Goal: Transaction & Acquisition: Purchase product/service

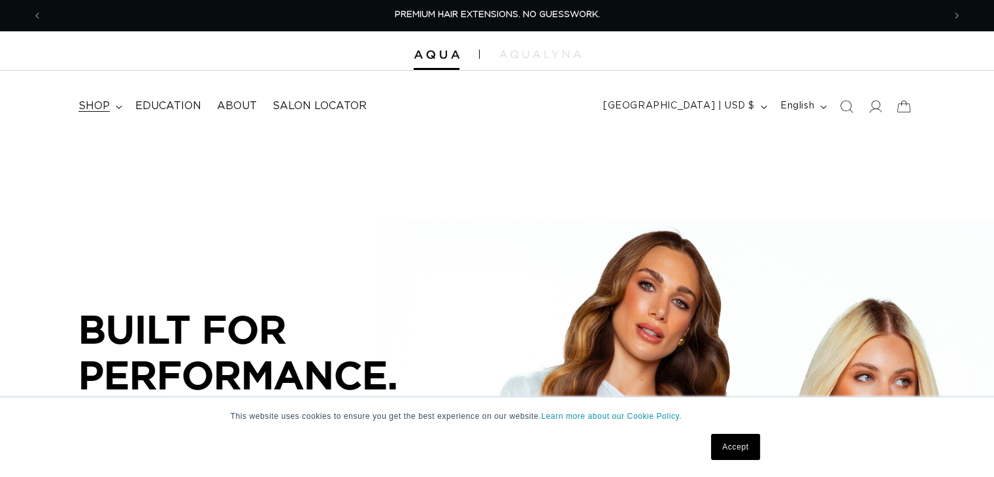
click at [97, 107] on span "shop" at bounding box center [93, 106] width 31 height 14
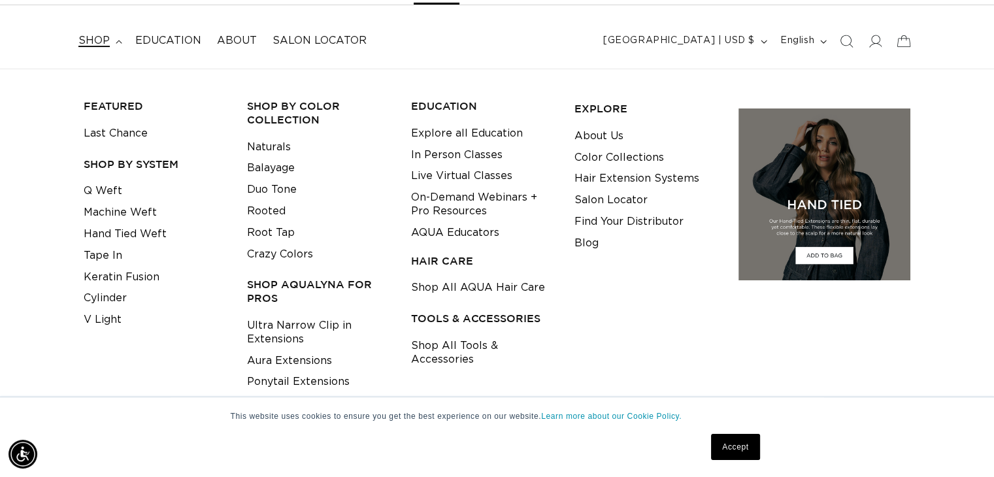
scroll to position [0, 901]
click at [154, 284] on link "Keratin Fusion" at bounding box center [122, 278] width 76 height 22
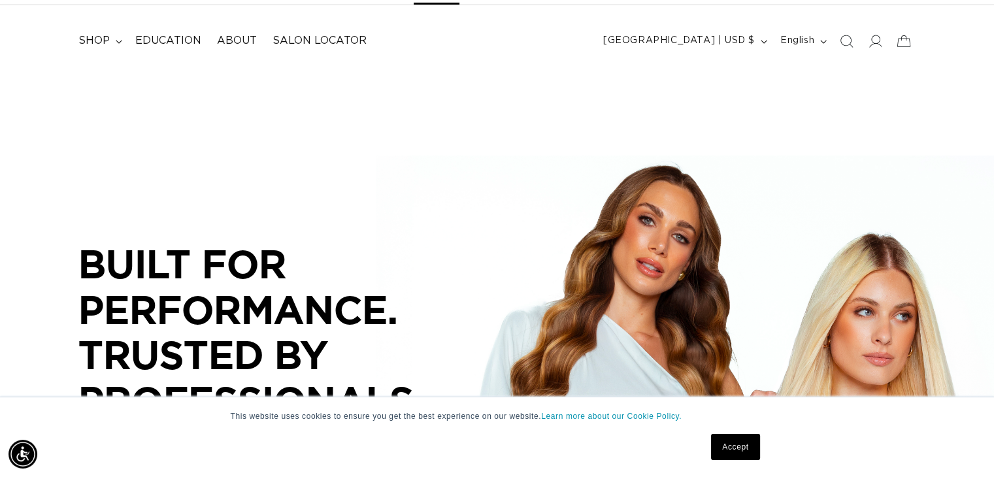
scroll to position [0, 0]
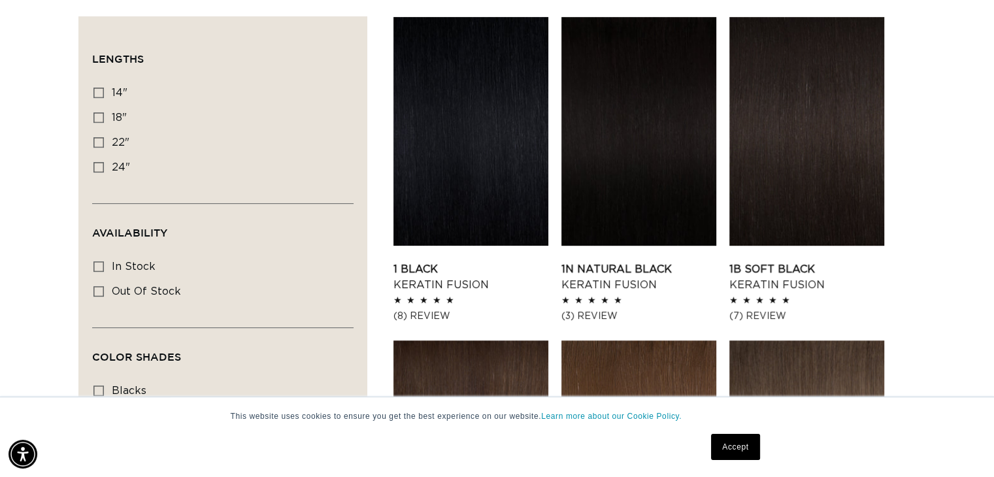
scroll to position [466, 0]
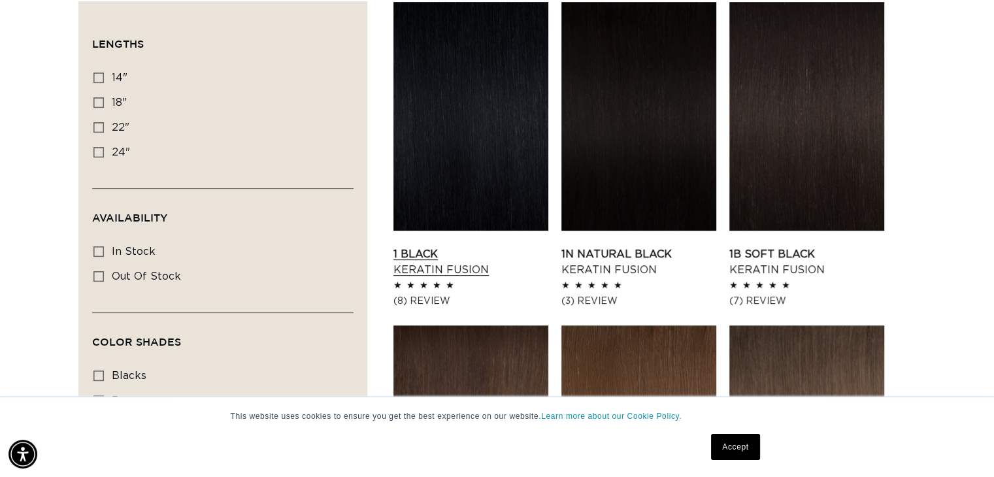
click at [487, 246] on link "1 Black Keratin Fusion" at bounding box center [471, 261] width 155 height 31
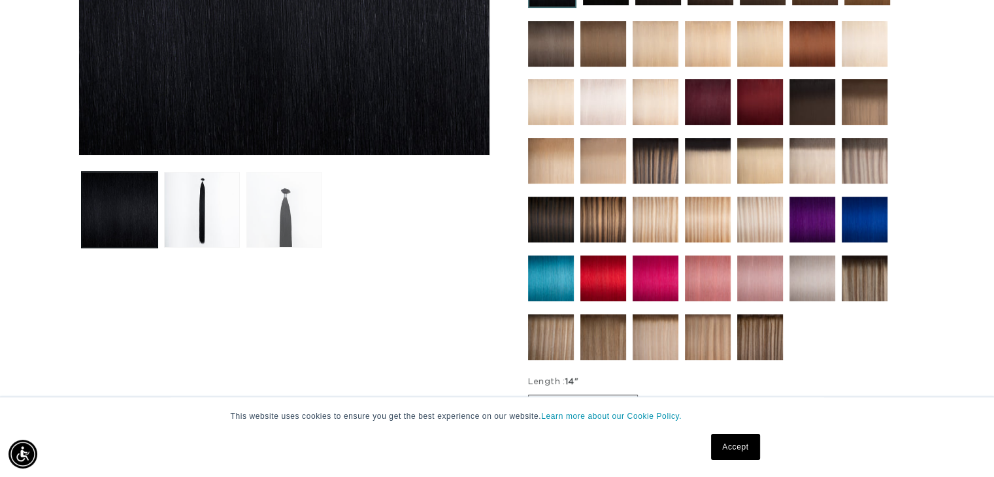
click at [287, 220] on button "Load image 3 in gallery view" at bounding box center [284, 210] width 76 height 76
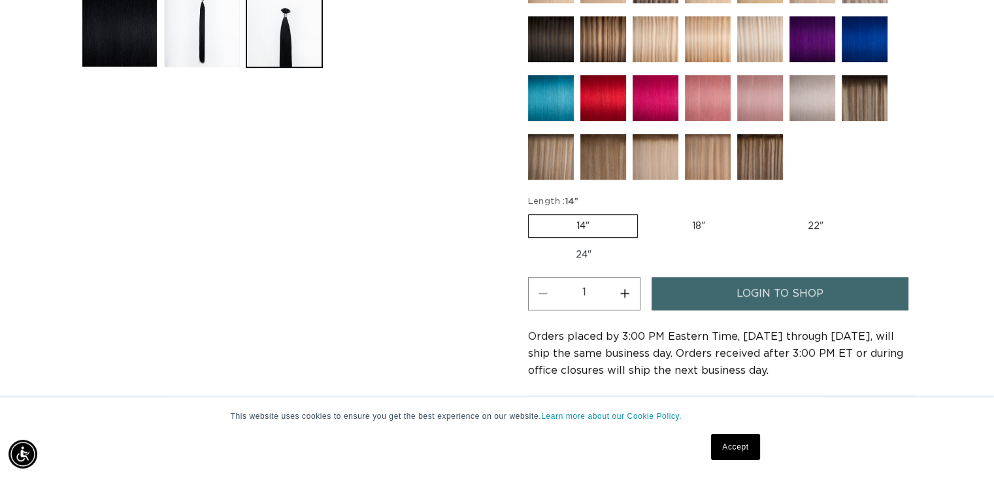
scroll to position [0, 1802]
click at [587, 255] on label "24" Variant sold out or unavailable" at bounding box center [583, 255] width 111 height 22
click at [878, 212] on input "24" Variant sold out or unavailable" at bounding box center [878, 212] width 1 height 1
radio input "true"
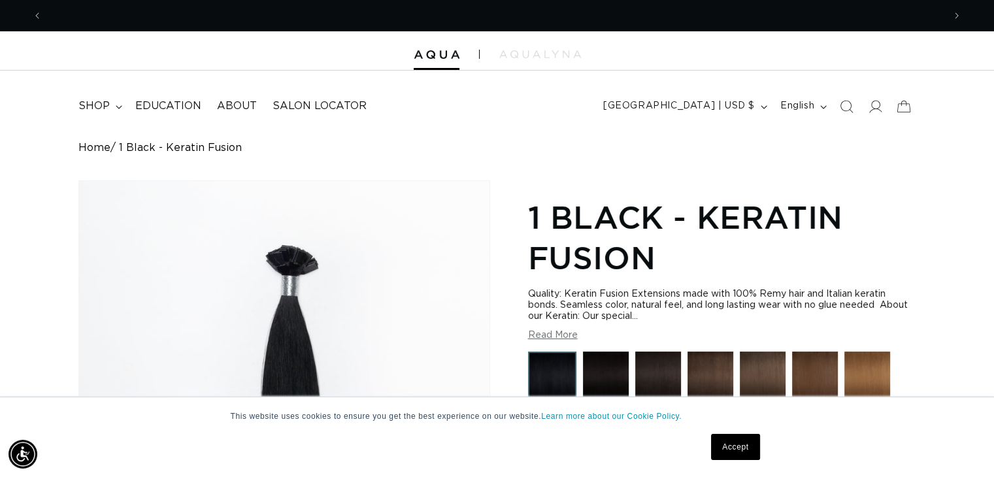
scroll to position [0, 0]
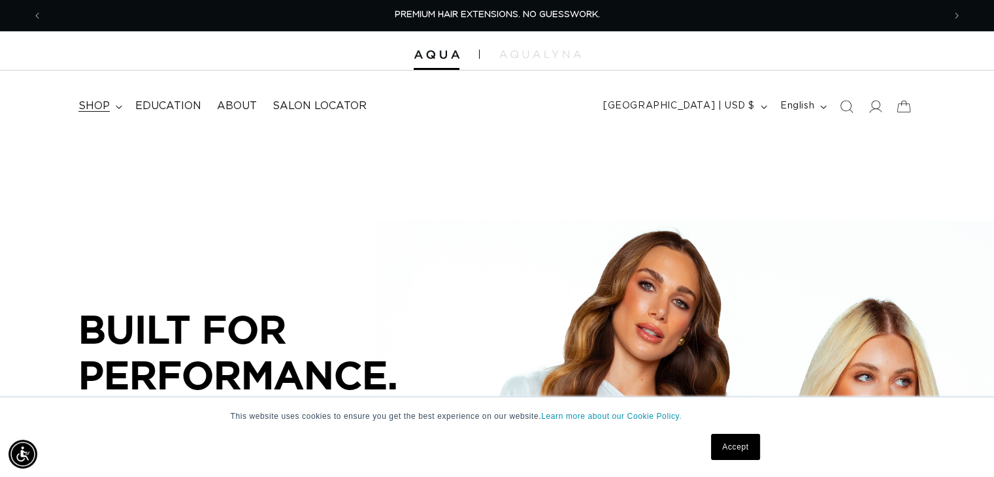
click at [106, 106] on span "shop" at bounding box center [93, 106] width 31 height 14
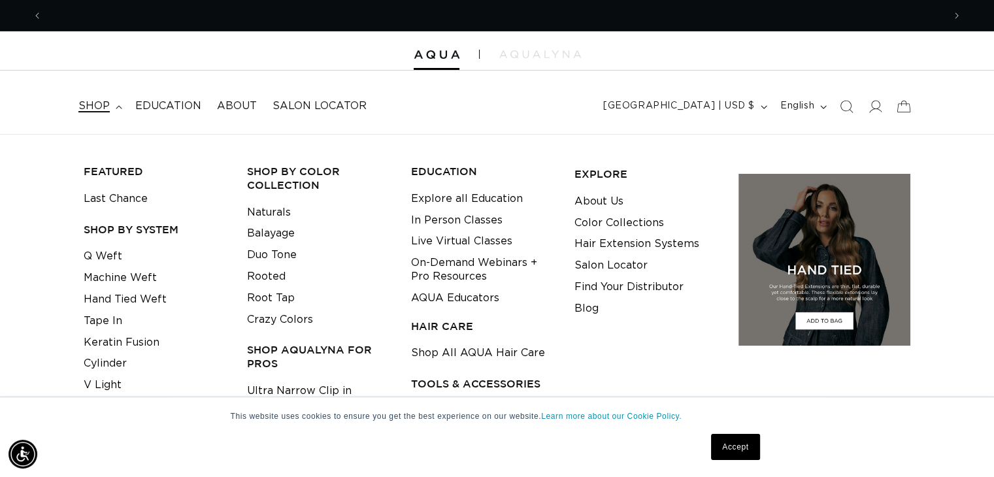
scroll to position [0, 901]
click at [128, 341] on link "Keratin Fusion" at bounding box center [122, 343] width 76 height 22
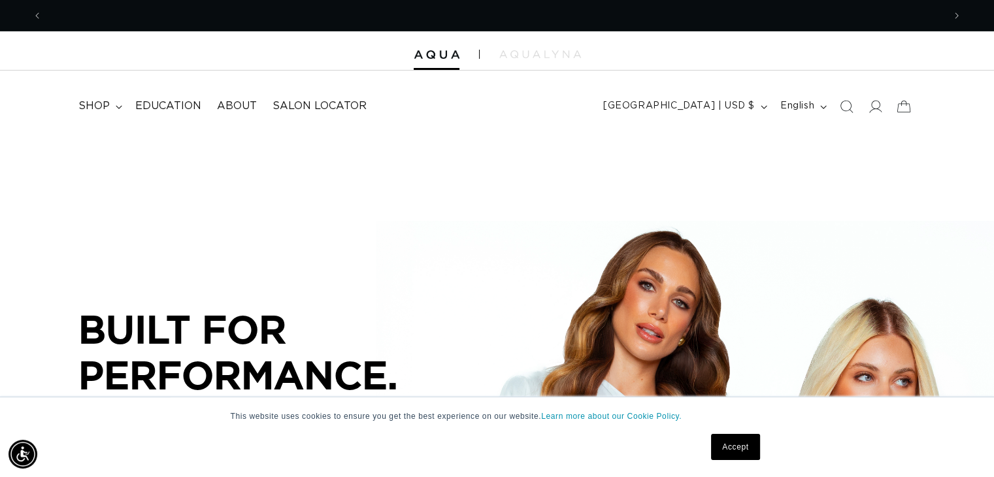
scroll to position [0, 1802]
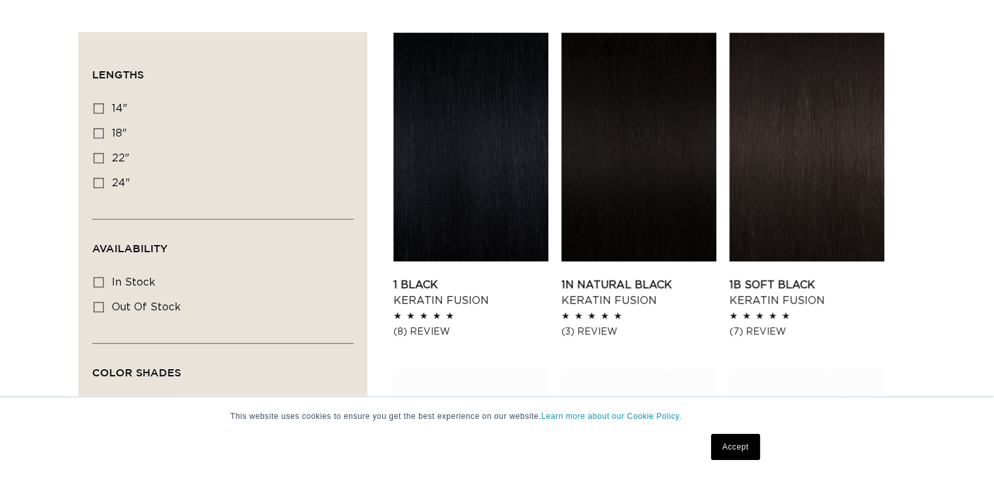
scroll to position [588, 0]
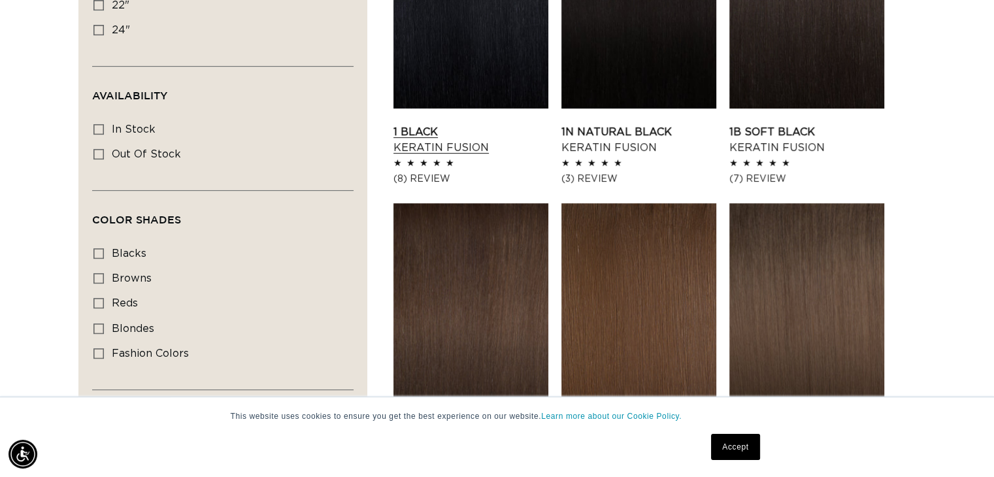
click at [483, 124] on link "1 Black Keratin Fusion" at bounding box center [471, 139] width 155 height 31
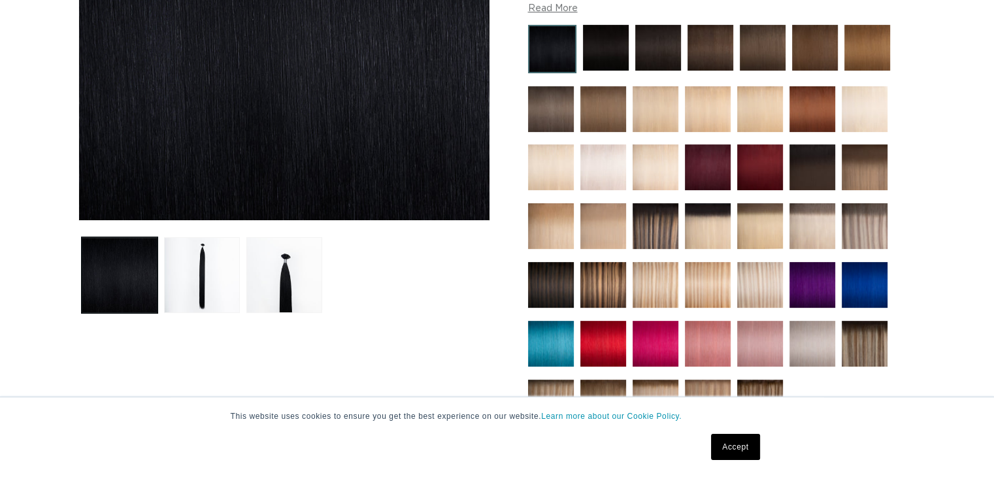
click at [810, 280] on img at bounding box center [813, 285] width 46 height 46
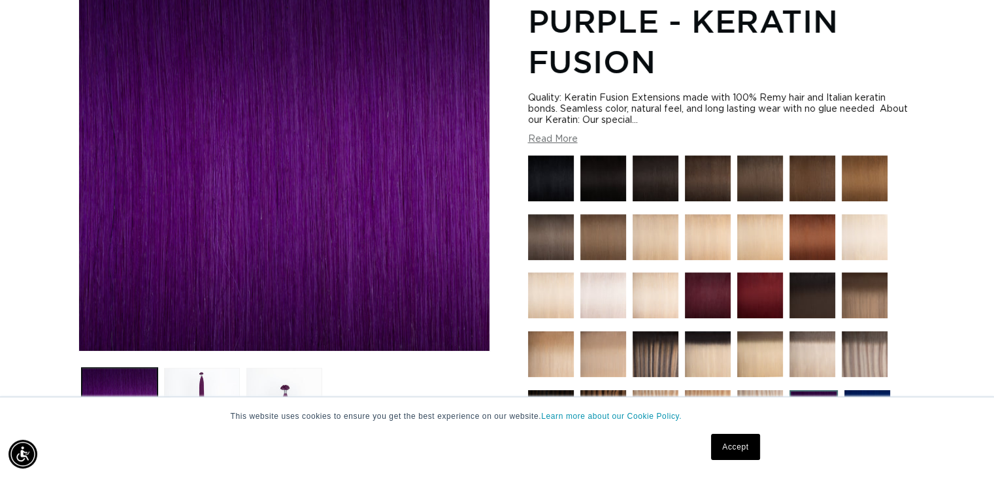
scroll to position [0, 1802]
